Goal: Check status: Check status

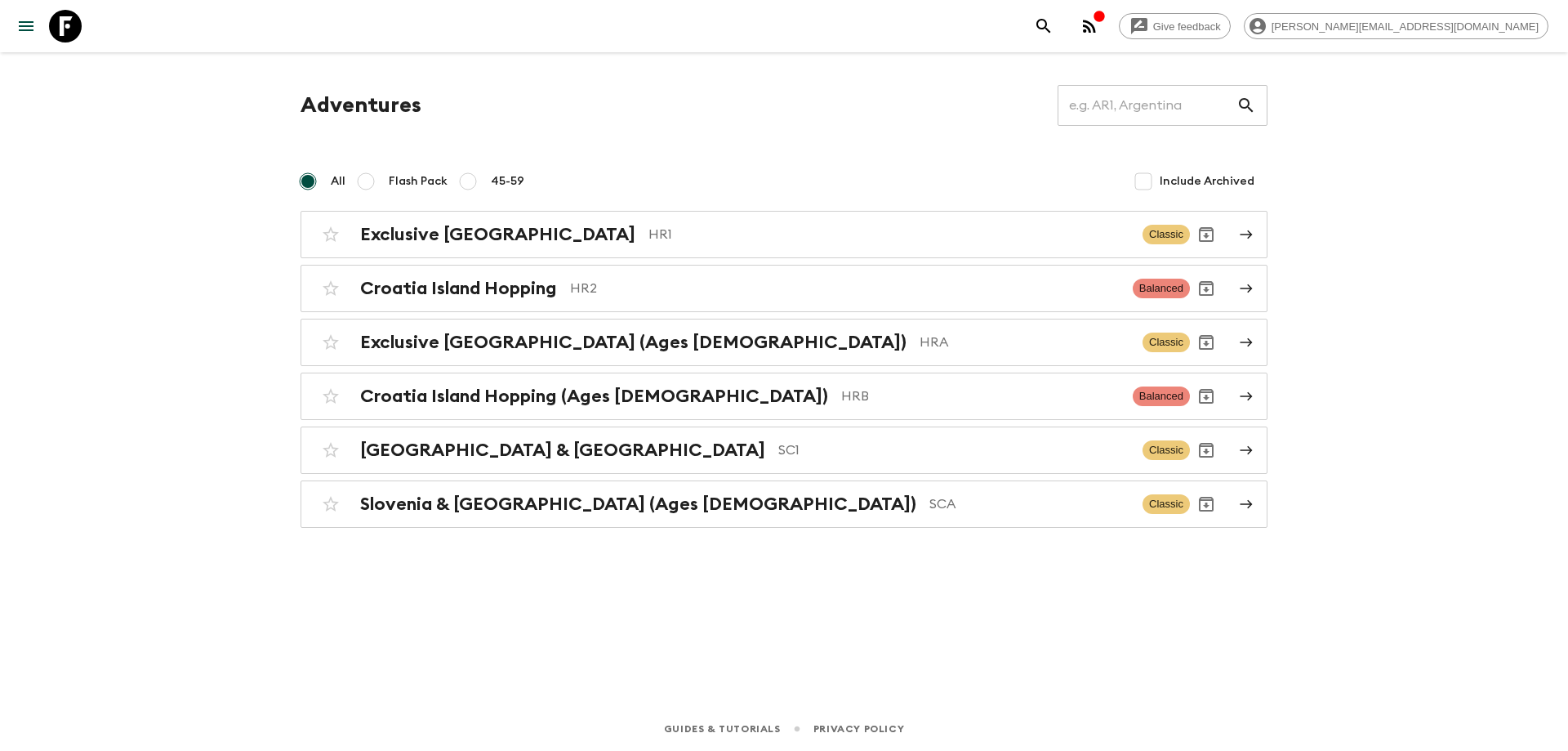
drag, startPoint x: 187, startPoint y: 312, endPoint x: 196, endPoint y: 311, distance: 9.1
click at [187, 312] on div "Give feedback [PERSON_NAME][EMAIL_ADDRESS][DOMAIN_NAME] Adventures ​ All Flash …" at bounding box center [784, 375] width 1568 height 751
click at [616, 283] on p "HR2" at bounding box center [844, 288] width 549 height 19
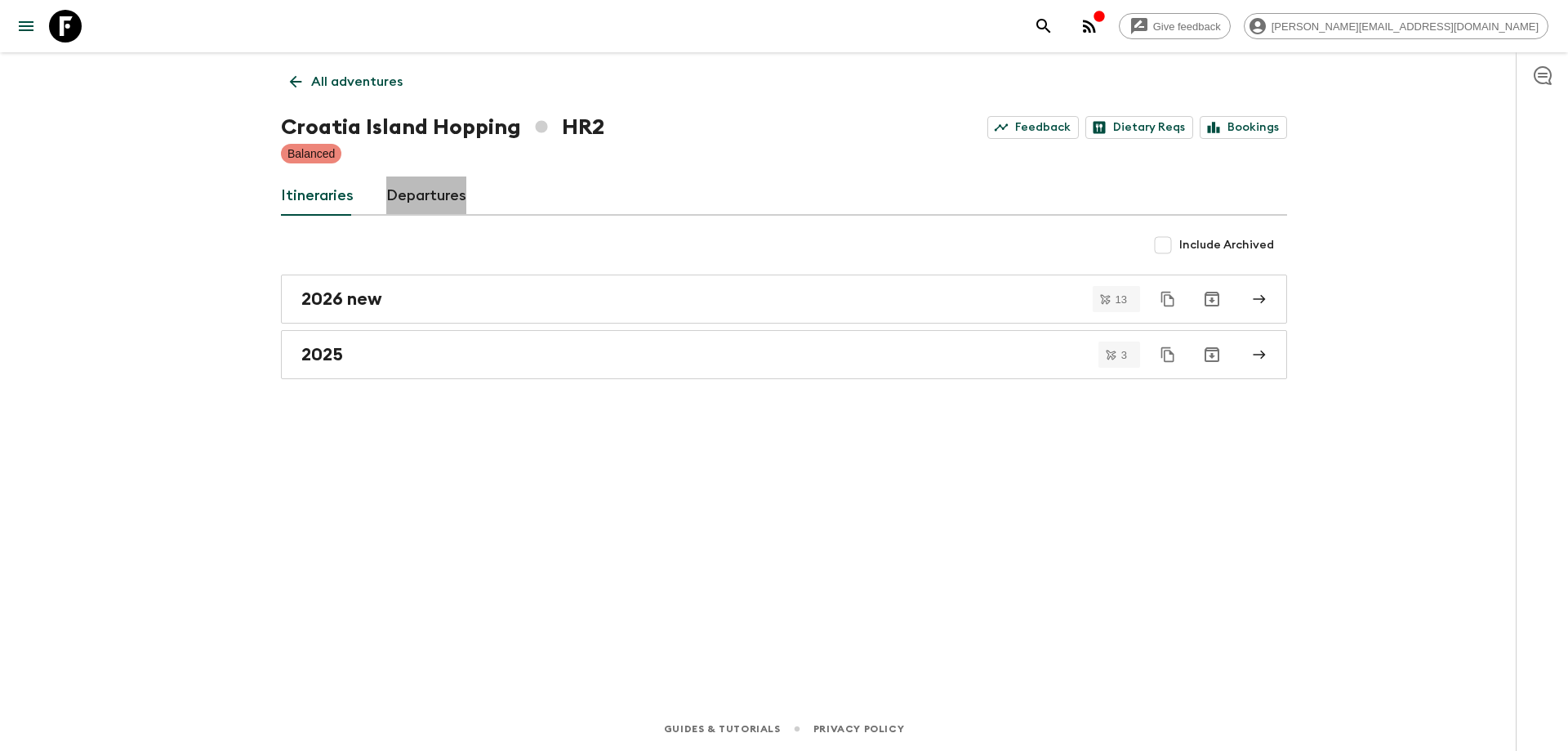
click at [427, 176] on link "Departures" at bounding box center [426, 195] width 80 height 39
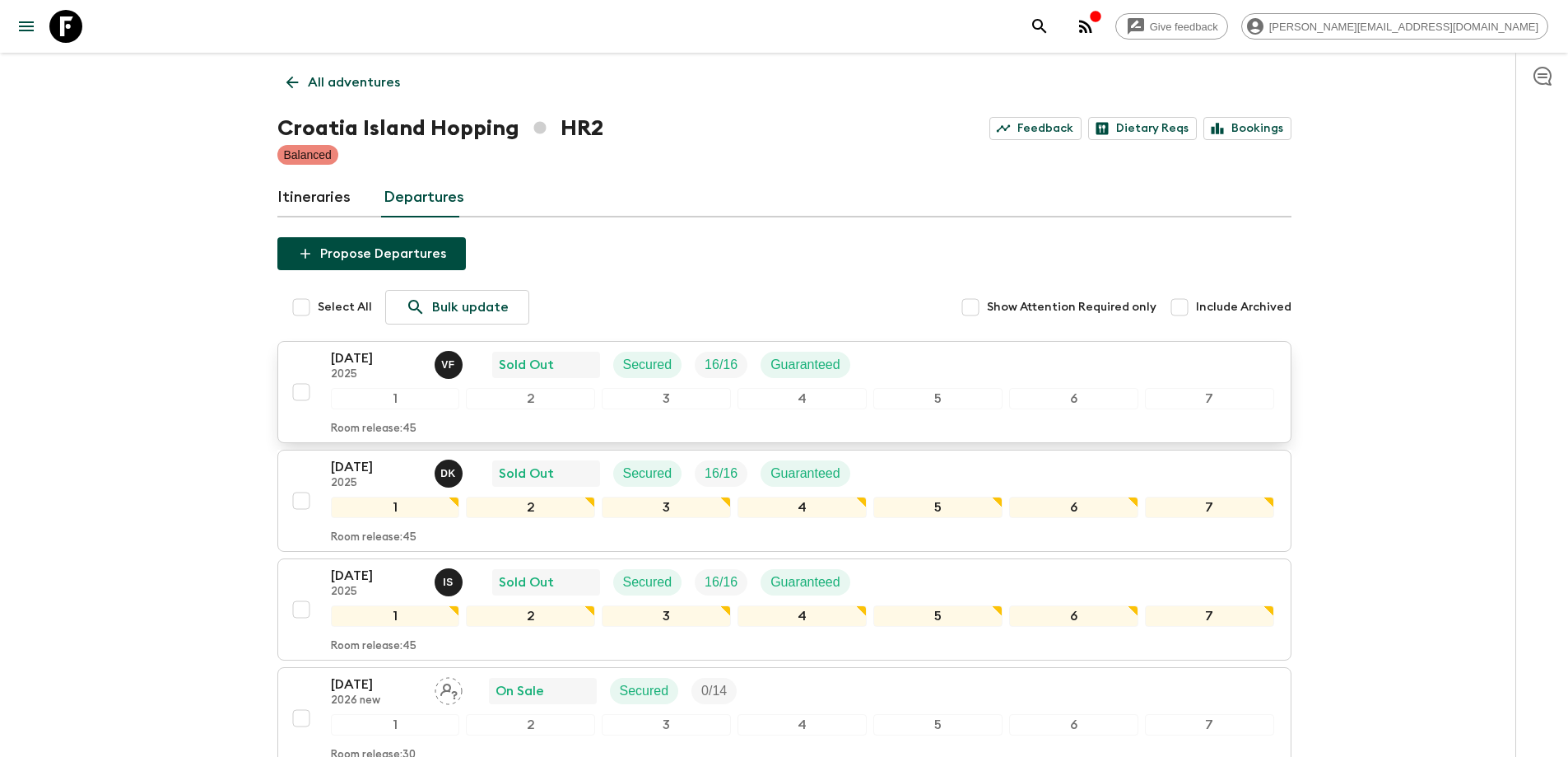
scroll to position [82, 0]
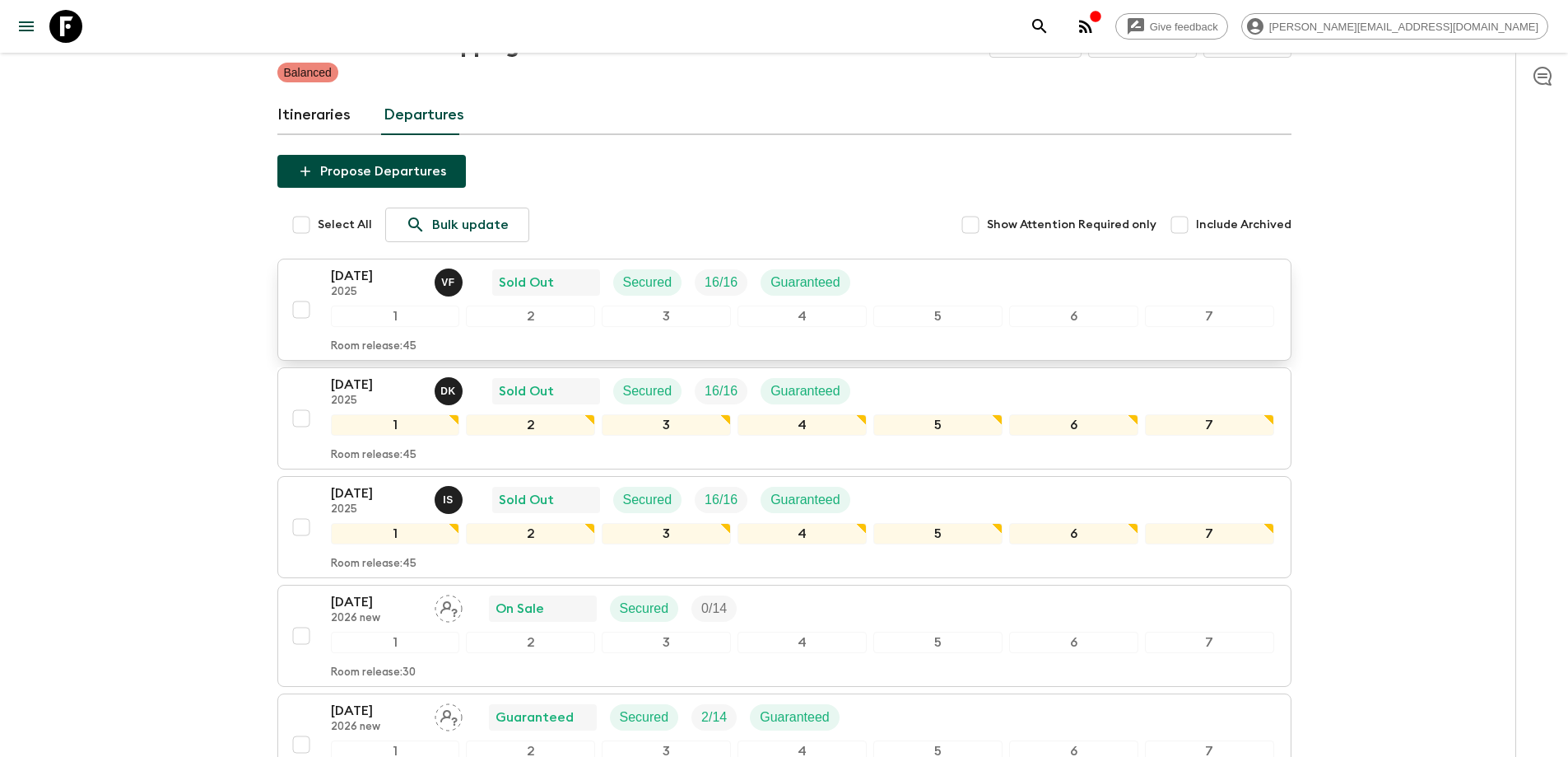
click at [923, 283] on div "[DATE] 2025 V F Sold Out Secured 16 / 16 Guaranteed" at bounding box center [803, 282] width 943 height 33
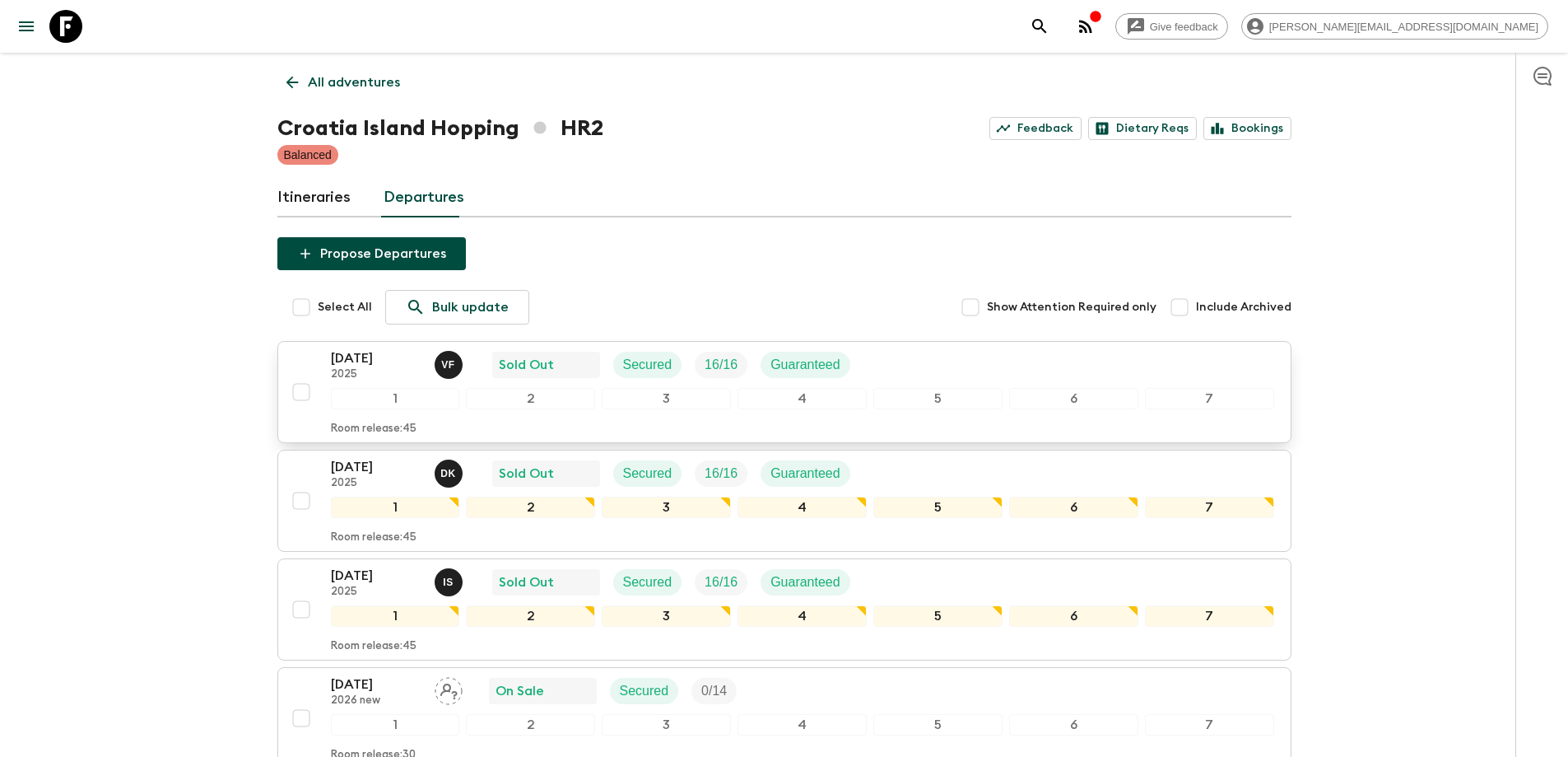
click at [905, 359] on div "[DATE] 2025 V F Sold Out Secured 16 / 16 Guaranteed" at bounding box center [803, 364] width 943 height 33
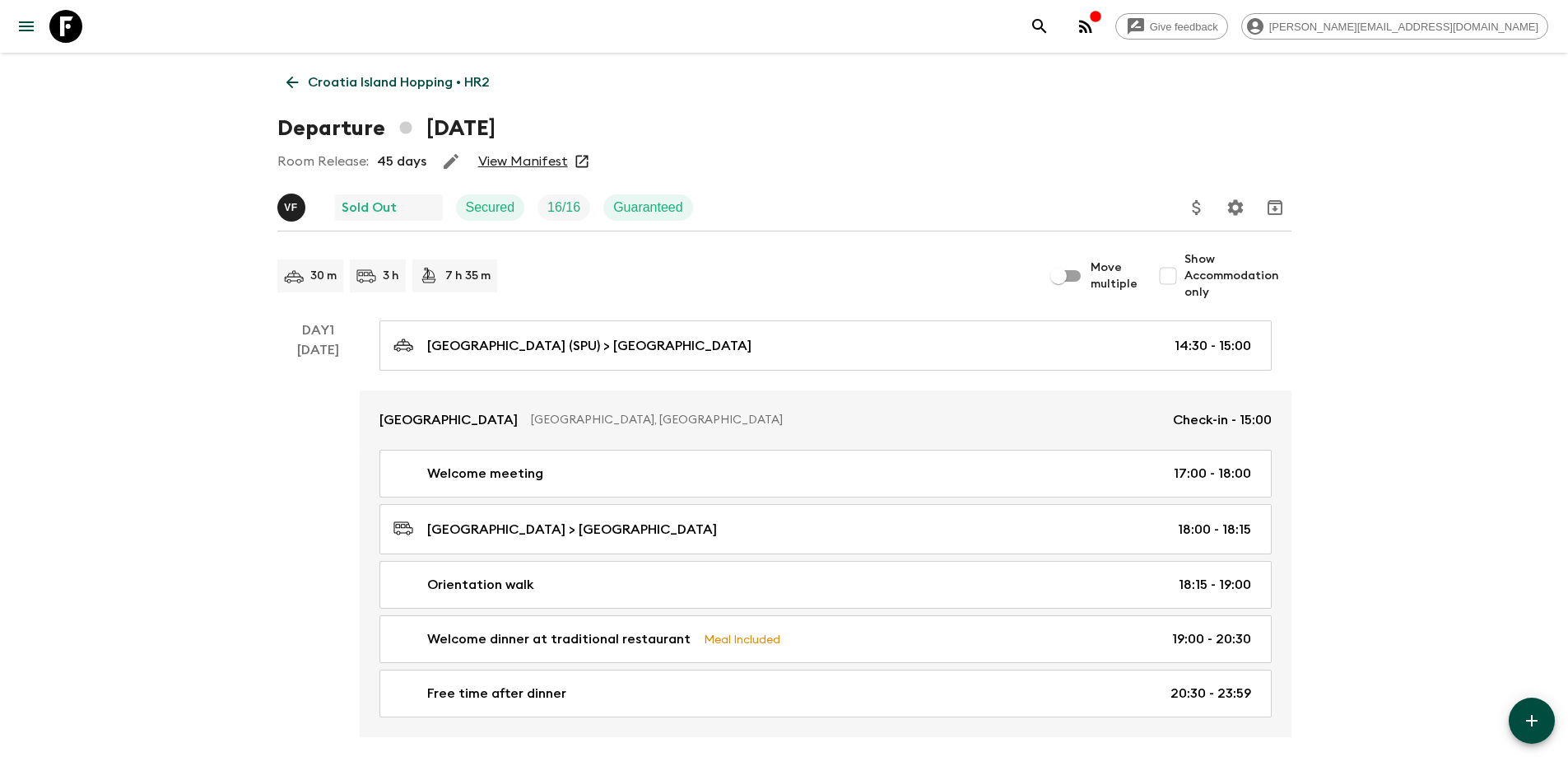
click at [532, 160] on link "View Manifest" at bounding box center [524, 161] width 90 height 17
